Goal: Information Seeking & Learning: Check status

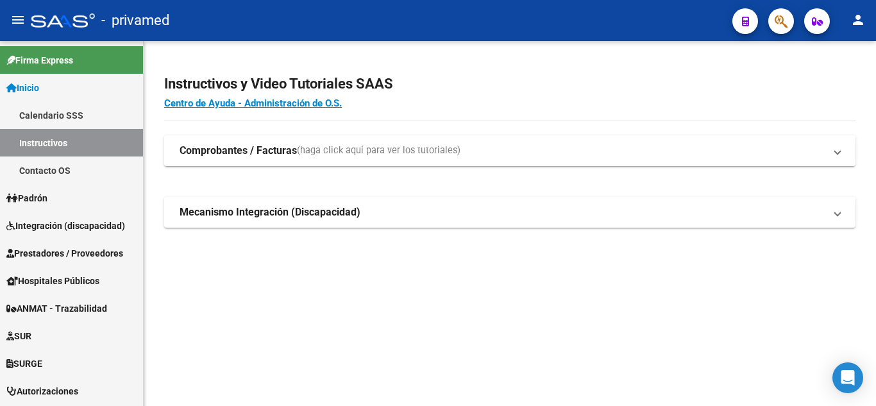
click at [776, 26] on icon "button" at bounding box center [780, 21] width 13 height 15
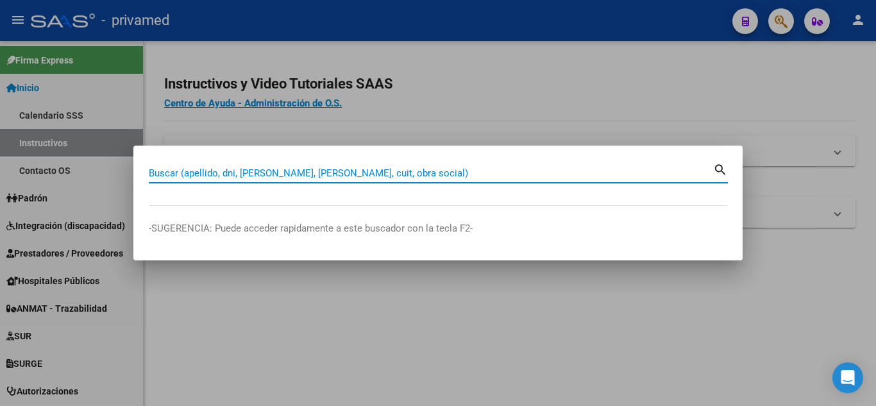
paste input "49666213"
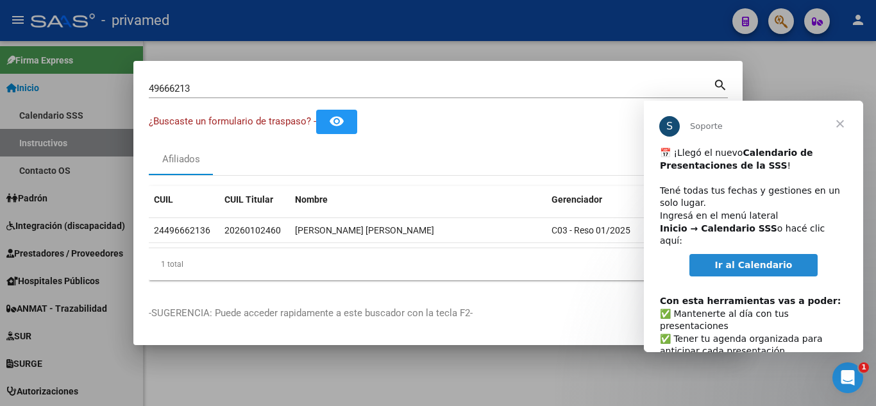
click at [840, 117] on span "Cerrar" at bounding box center [840, 124] width 46 height 46
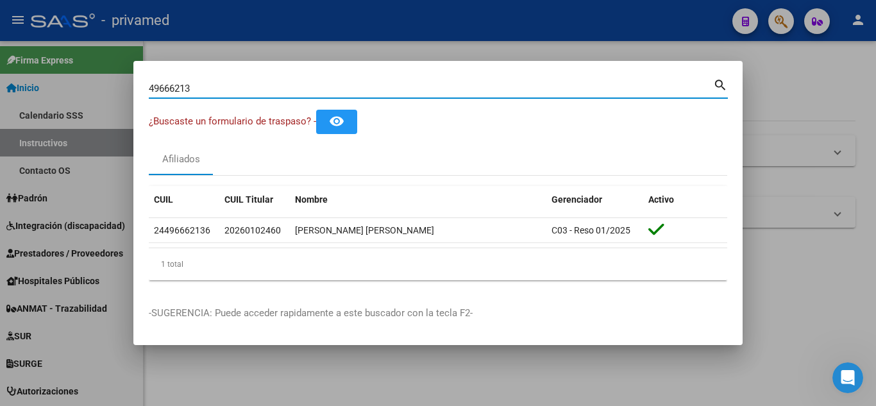
drag, startPoint x: 241, startPoint y: 87, endPoint x: 124, endPoint y: 87, distance: 116.7
click at [124, 87] on div "49666213 Buscar (apellido, dni, cuil, nro traspaso, cuit, obra social) search ¿…" at bounding box center [438, 203] width 876 height 406
paste input "30743411"
click at [213, 92] on input "30743411" at bounding box center [431, 89] width 564 height 12
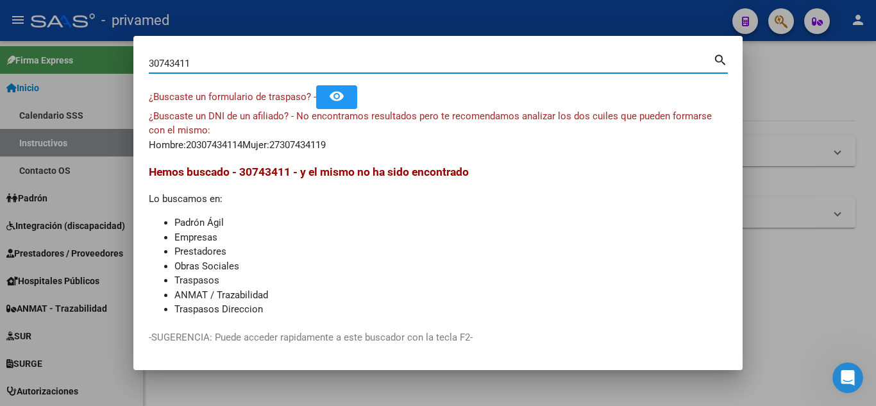
drag, startPoint x: 206, startPoint y: 67, endPoint x: 132, endPoint y: 67, distance: 74.4
click at [132, 67] on div "30743411 Buscar (apellido, dni, cuil, nro traspaso, cuit, obra social) search ¿…" at bounding box center [438, 203] width 876 height 406
paste input "26010246"
type input "26010246"
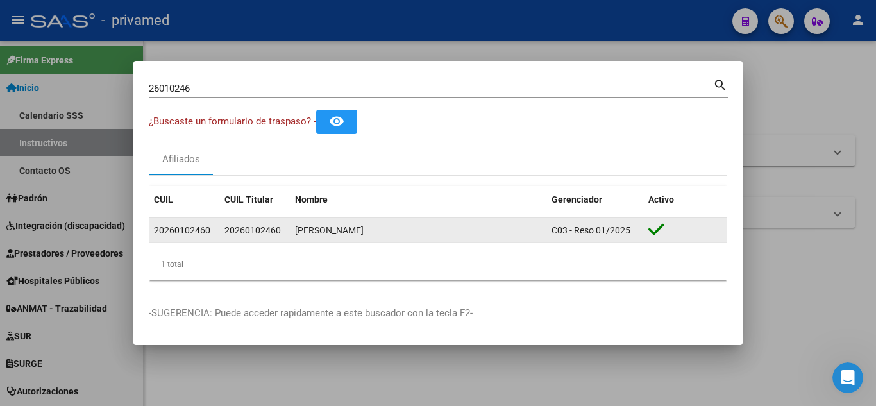
click at [262, 231] on span "20260102460" at bounding box center [252, 230] width 56 height 10
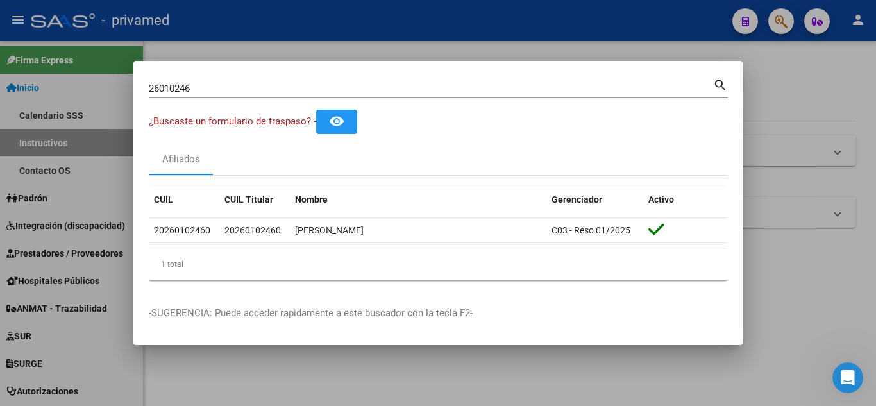
click at [760, 77] on div at bounding box center [438, 203] width 876 height 406
